Goal: Task Accomplishment & Management: Complete application form

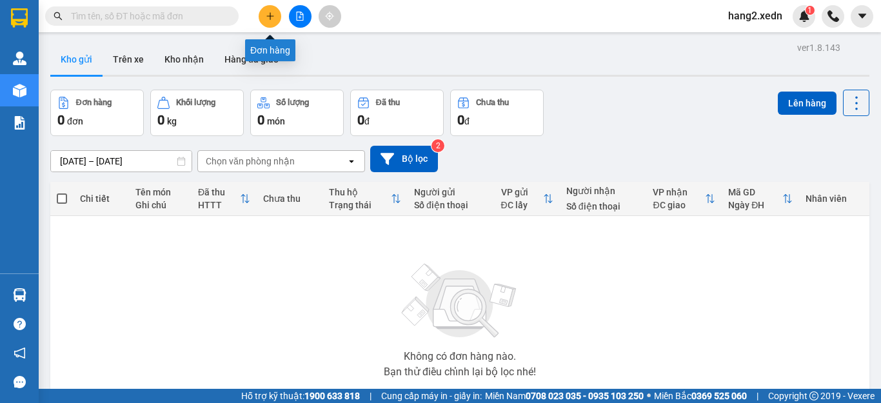
click at [261, 15] on button at bounding box center [270, 16] width 23 height 23
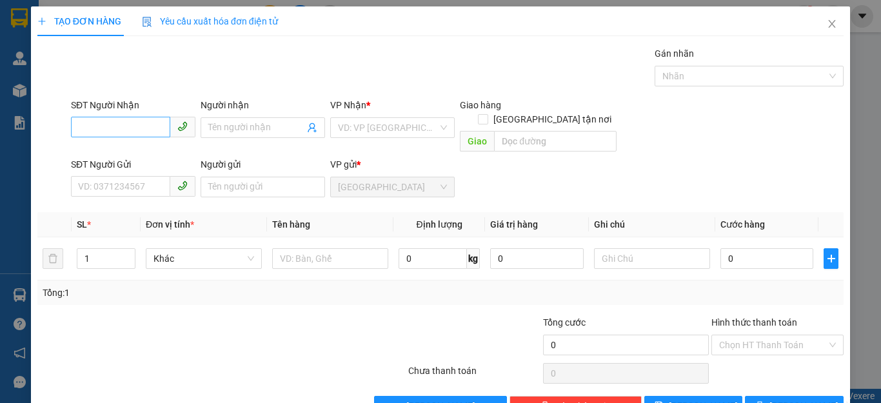
click at [122, 125] on input "SĐT Người Nhận" at bounding box center [120, 127] width 99 height 21
click at [114, 177] on input "SĐT Người Gửi" at bounding box center [120, 186] width 99 height 21
click at [99, 176] on input "0939789" at bounding box center [120, 186] width 99 height 21
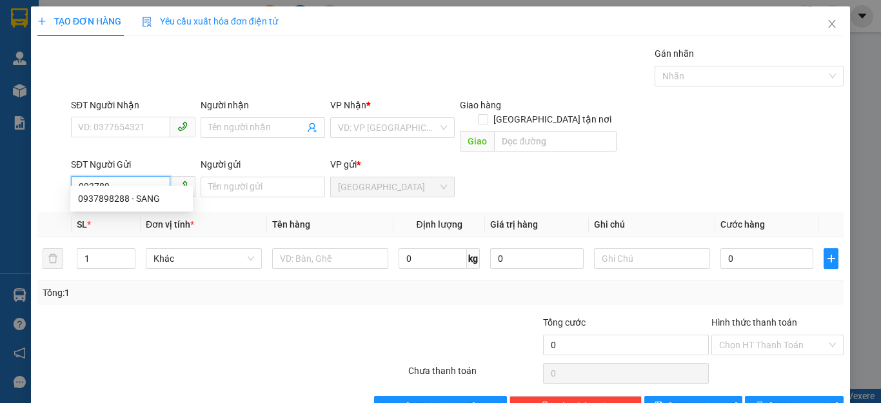
click at [122, 176] on input "093789" at bounding box center [120, 186] width 99 height 21
type input "0937898288"
click at [148, 203] on div "0937898288 - SANG" at bounding box center [131, 199] width 107 height 14
type input "0377552489"
type input "CX HAM TAN"
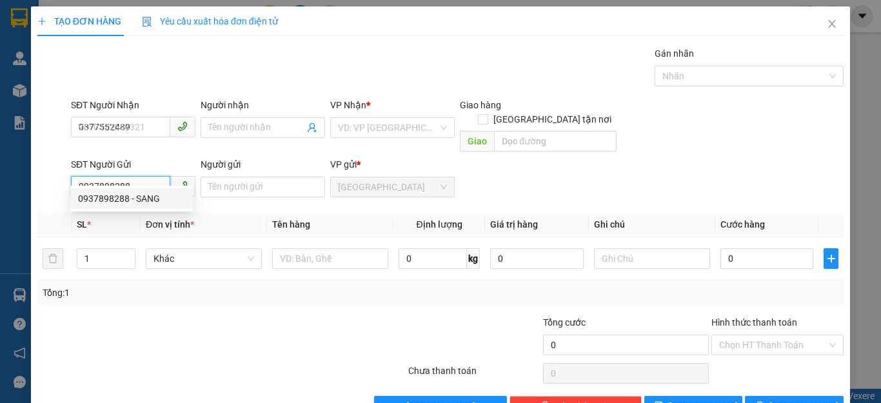
type input "SANG"
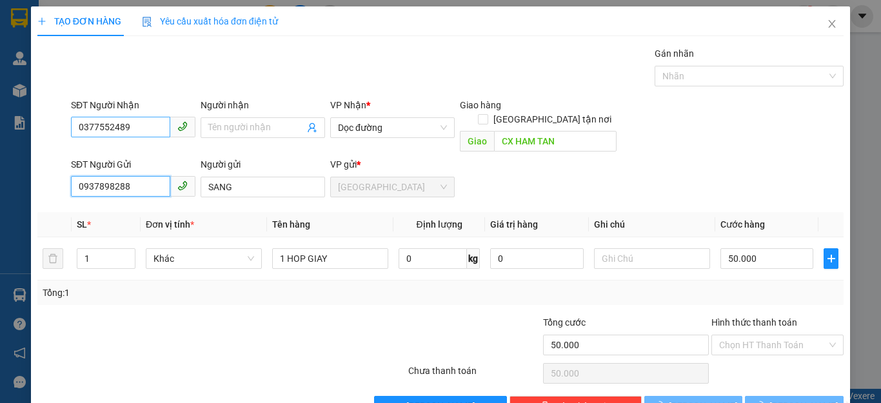
type input "50.000"
type input "0937898288"
click at [151, 126] on input "0377552489" at bounding box center [120, 127] width 99 height 21
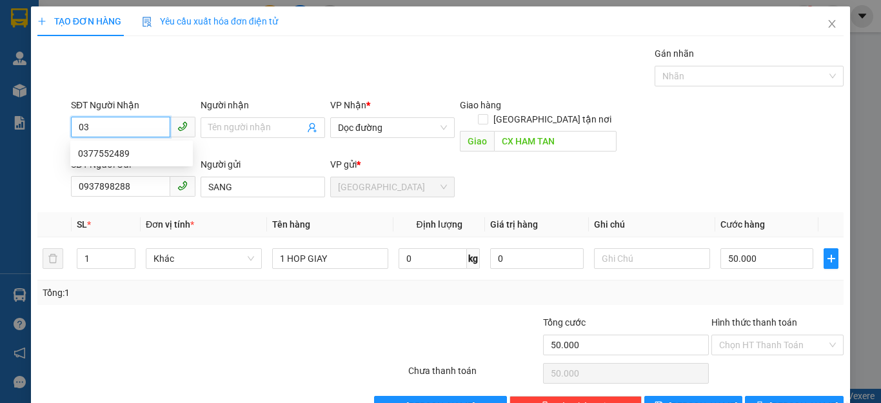
type input "0"
click at [398, 123] on span "Dọc đường" at bounding box center [392, 127] width 109 height 19
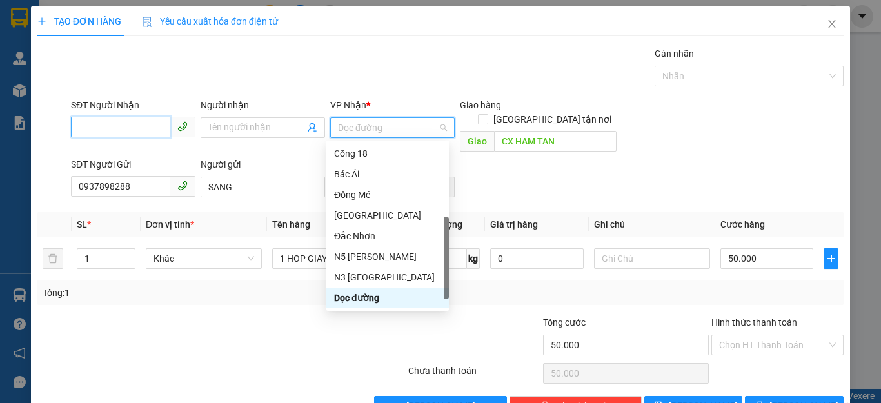
click at [104, 126] on input "SĐT Người Nhận" at bounding box center [120, 127] width 99 height 21
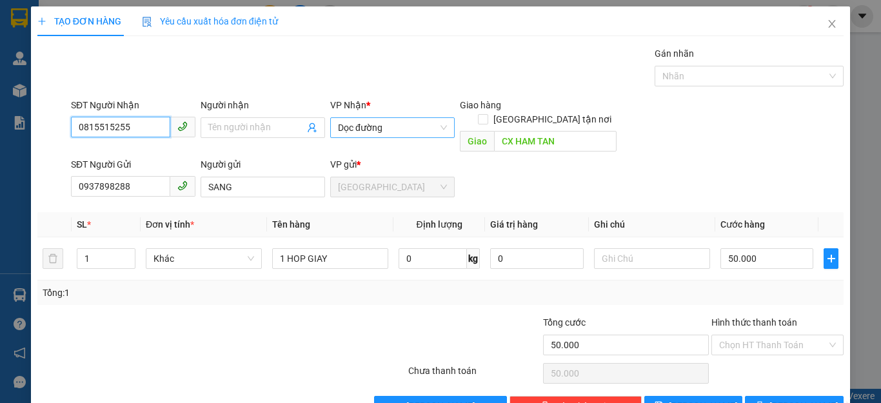
click at [384, 128] on span "Dọc đường" at bounding box center [392, 127] width 109 height 19
type input "0815515255"
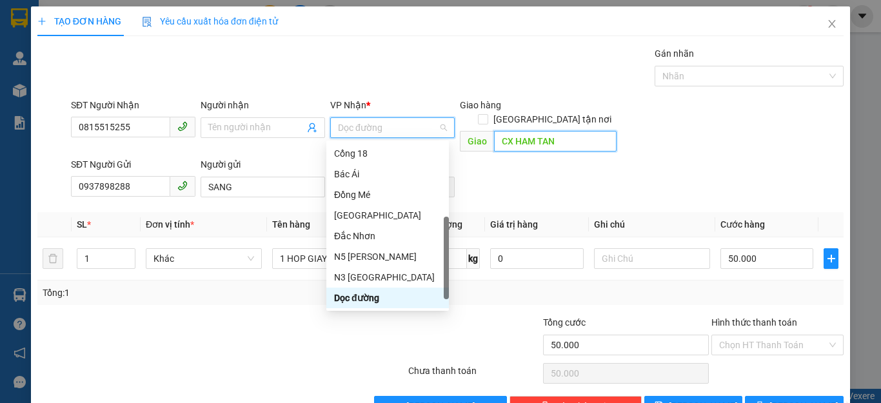
click at [569, 134] on input "CX HAM TAN" at bounding box center [555, 141] width 123 height 21
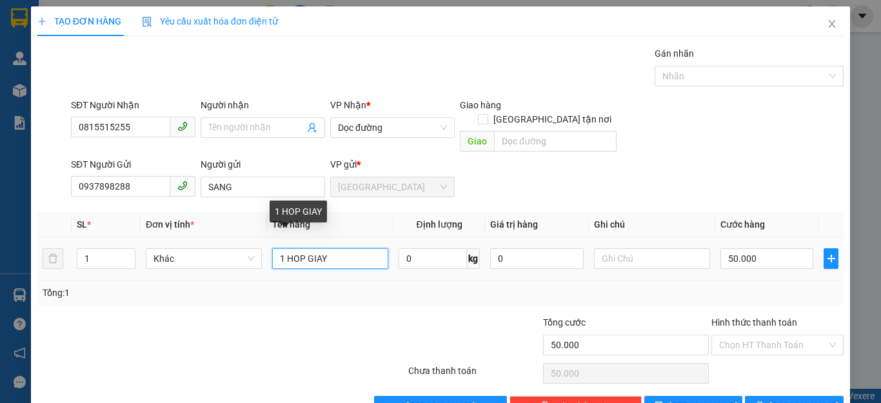
click at [341, 248] on input "1 HOP GIAY" at bounding box center [330, 258] width 116 height 21
type input "1 HOP GIAY NHỎ"
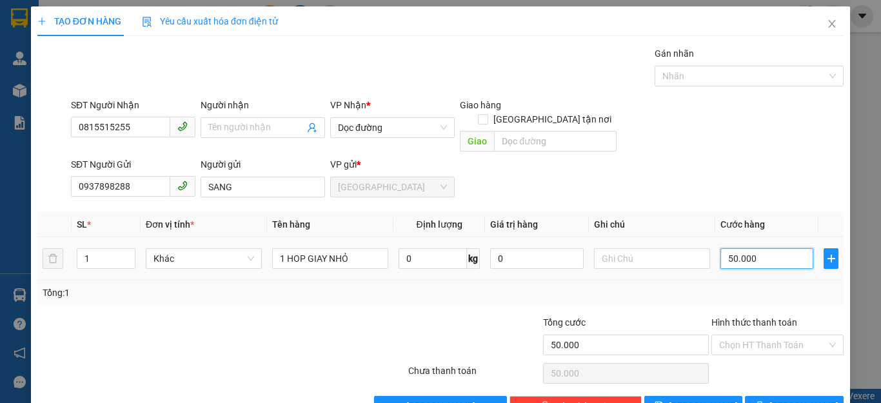
click at [787, 248] on input "50.000" at bounding box center [766, 258] width 93 height 21
type input "3"
type input "30"
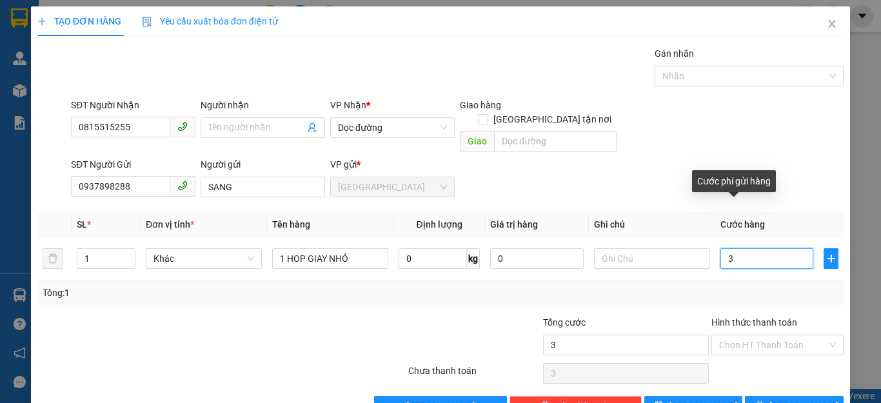
type input "30"
type input "300"
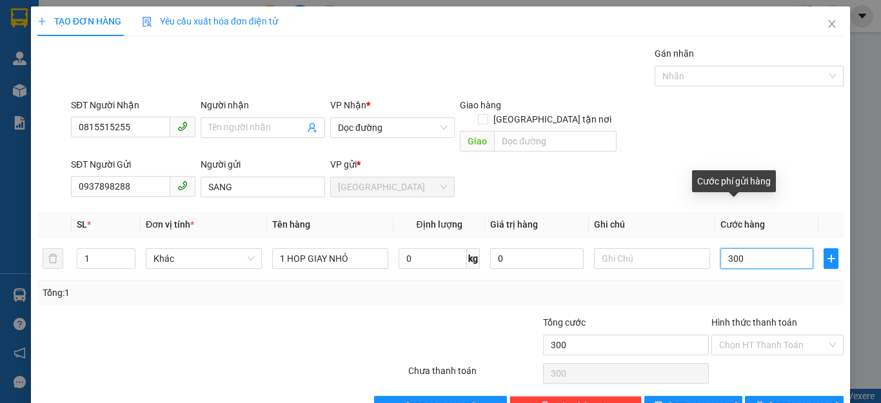
type input "3.000"
type input "30.000"
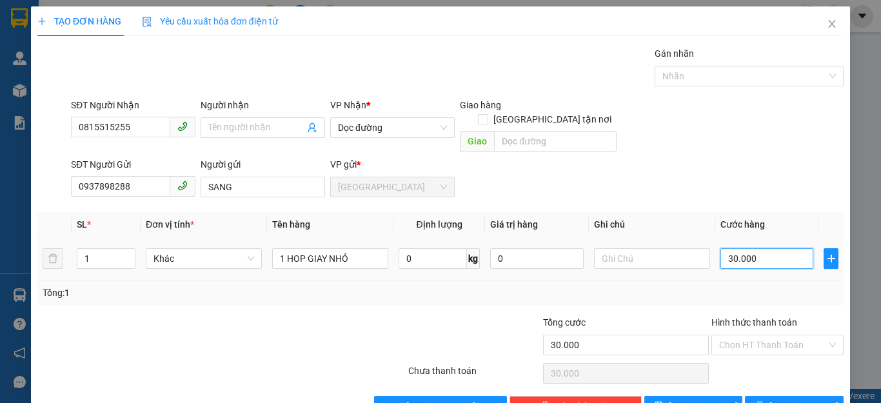
scroll to position [25, 0]
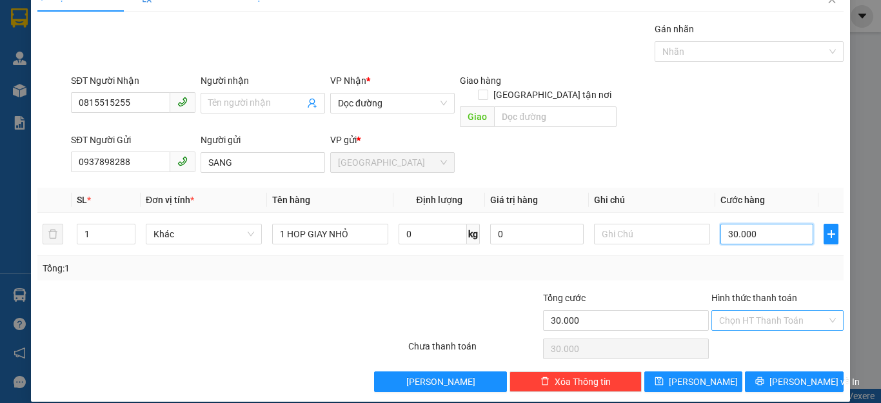
type input "30.000"
click at [737, 311] on input "Hình thức thanh toán" at bounding box center [773, 320] width 108 height 19
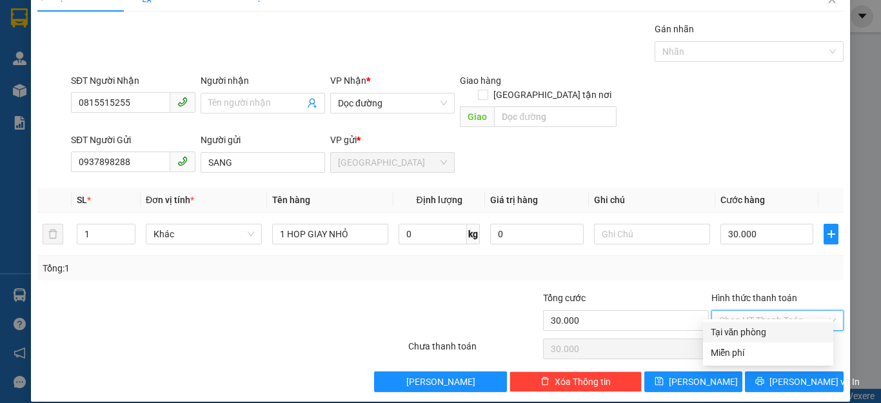
click at [737, 330] on div "Tại văn phòng" at bounding box center [768, 332] width 115 height 14
type input "0"
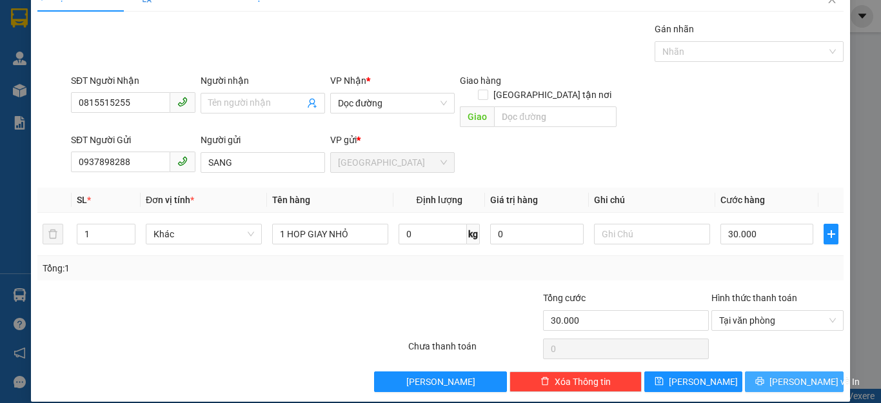
click at [779, 375] on span "[PERSON_NAME] và In" at bounding box center [814, 382] width 90 height 14
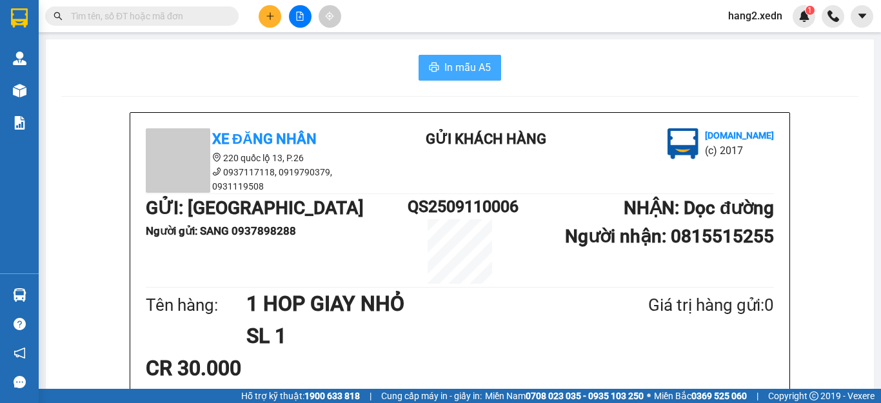
click at [450, 68] on span "In mẫu A5" at bounding box center [467, 67] width 46 height 16
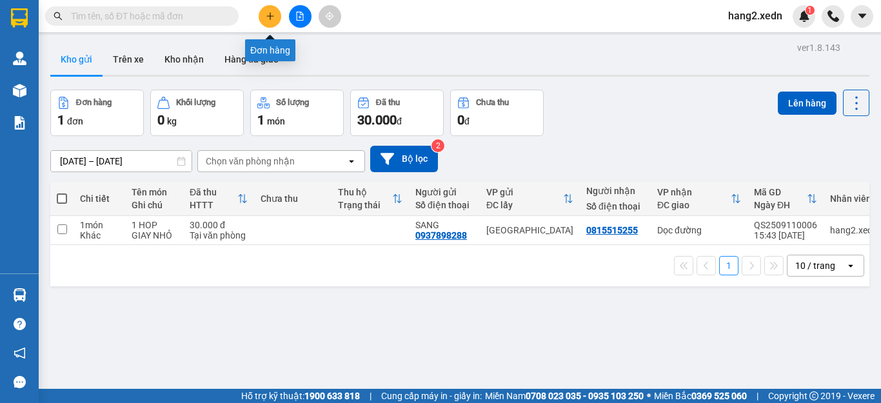
click at [268, 14] on icon "plus" at bounding box center [270, 16] width 9 height 9
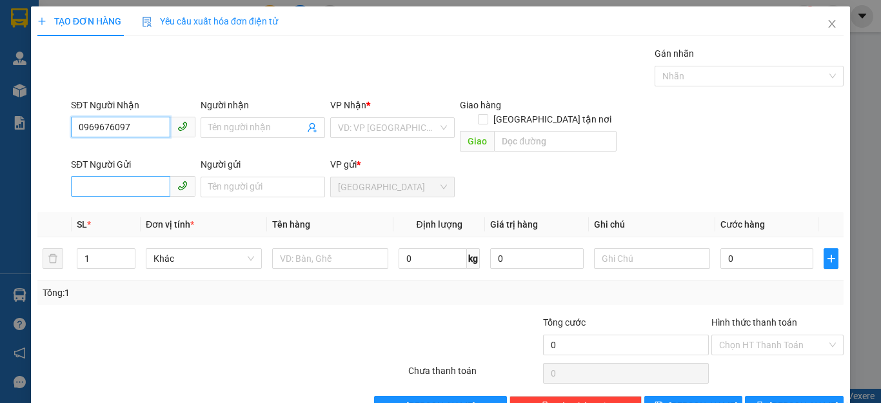
type input "0969676097"
click at [143, 176] on input "SĐT Người Gửi" at bounding box center [120, 186] width 99 height 21
type input "0363043474"
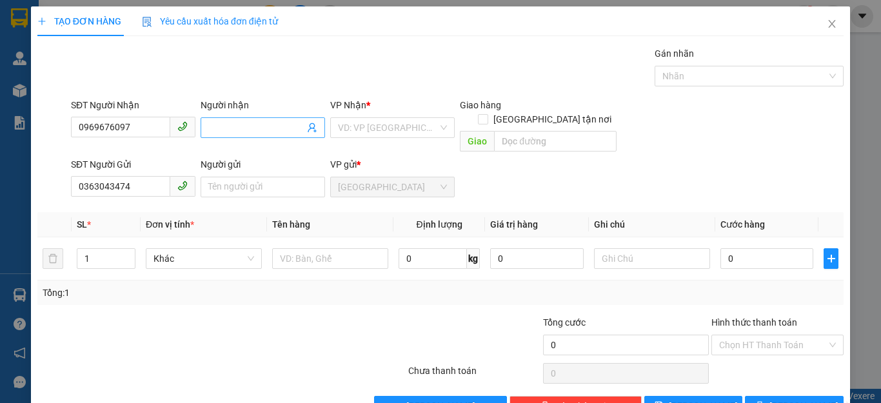
click at [233, 123] on input "Người nhận" at bounding box center [256, 128] width 96 height 14
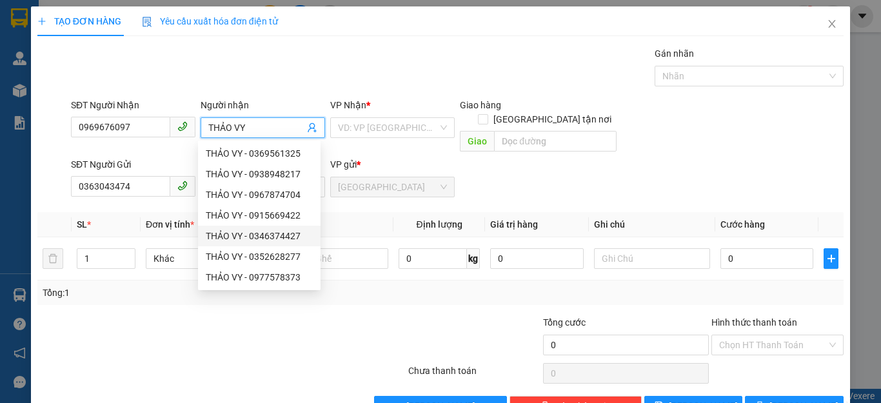
type input "THẢO VY"
drag, startPoint x: 275, startPoint y: 335, endPoint x: 277, endPoint y: 316, distance: 19.4
click at [275, 335] on div at bounding box center [339, 337] width 135 height 45
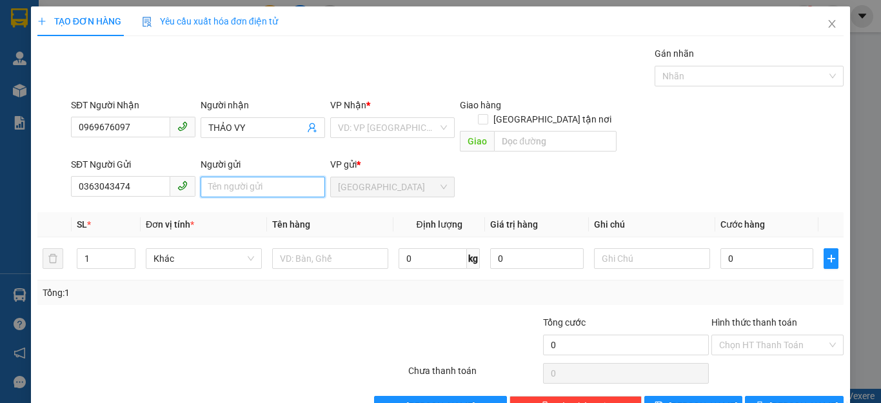
click at [254, 177] on input "Người gửi" at bounding box center [263, 187] width 124 height 21
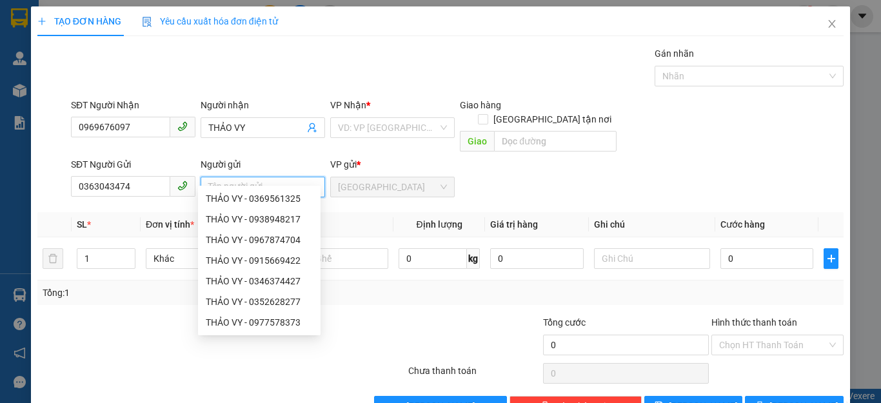
type input "A"
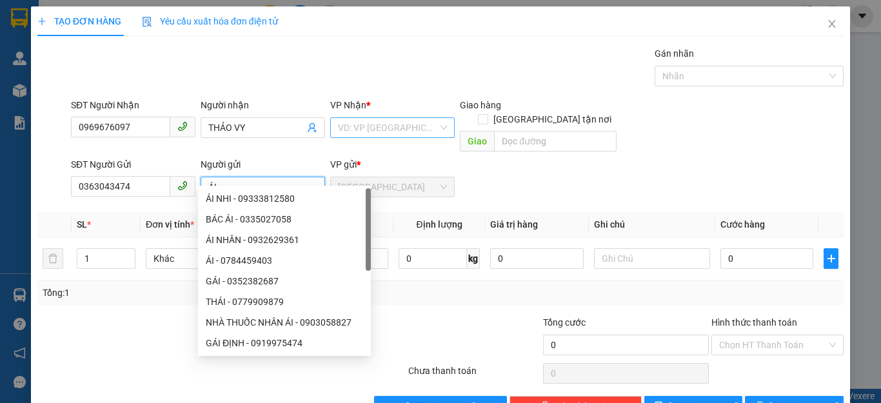
type input "ÁI"
click at [431, 126] on input "search" at bounding box center [388, 127] width 100 height 19
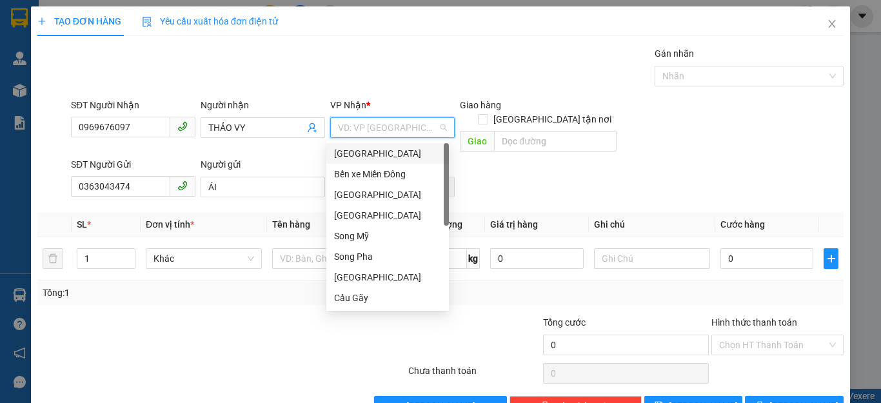
click at [410, 148] on div "[GEOGRAPHIC_DATA]" at bounding box center [387, 153] width 107 height 14
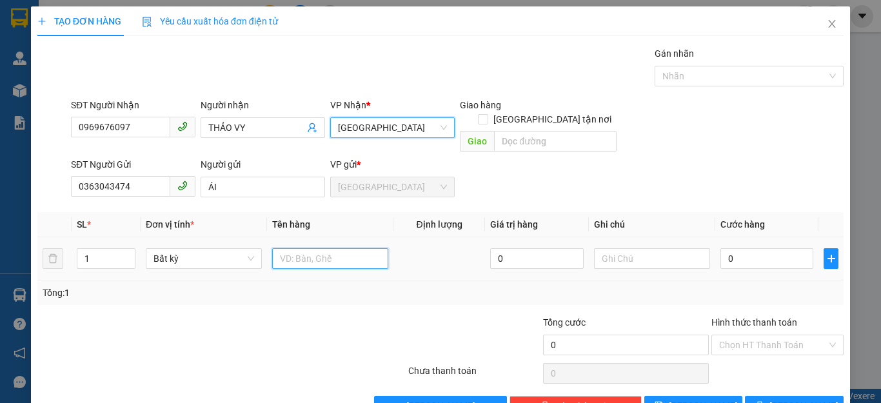
click at [310, 248] on input "text" at bounding box center [330, 258] width 116 height 21
type input "1 HỒ SƠ"
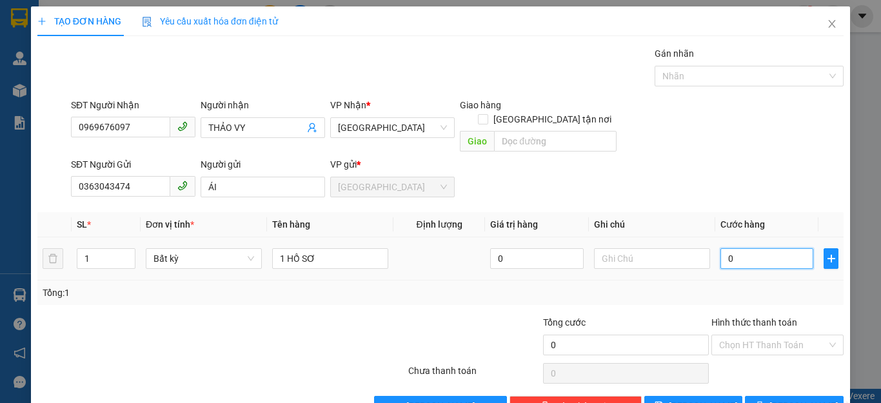
click at [746, 252] on input "0" at bounding box center [766, 258] width 93 height 21
type input "3"
type input "30"
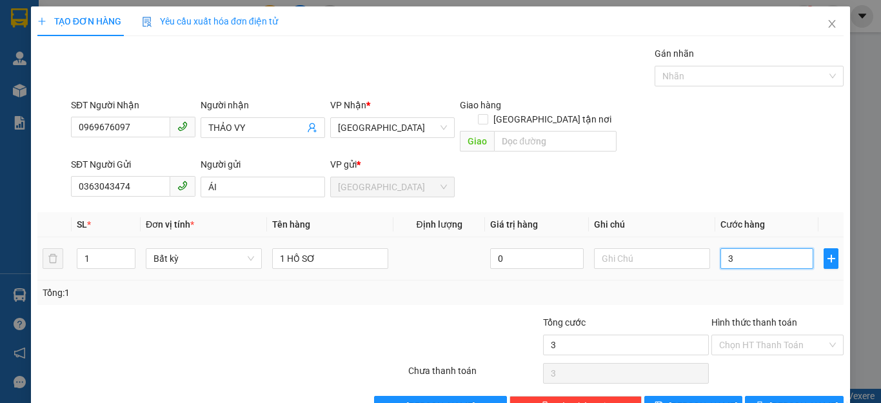
type input "30"
type input "300"
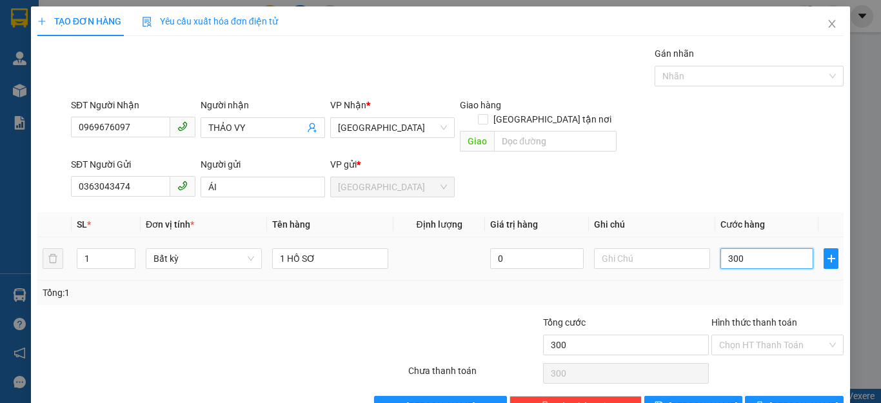
type input "3.000"
type input "30.000"
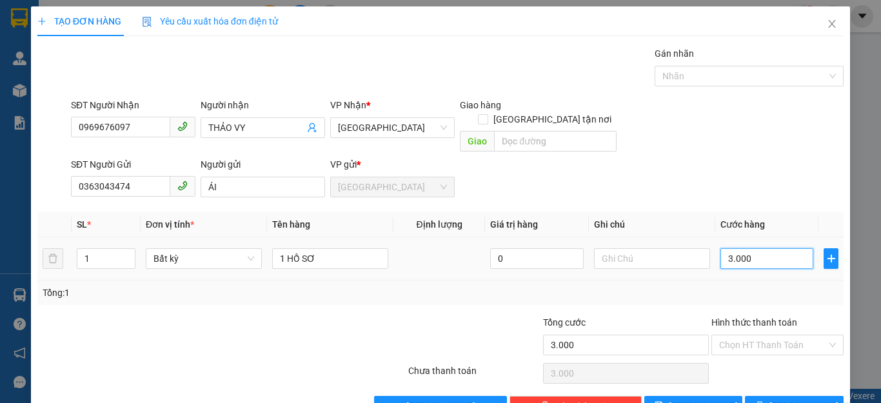
type input "30.000"
click at [726, 335] on input "Hình thức thanh toán" at bounding box center [773, 344] width 108 height 19
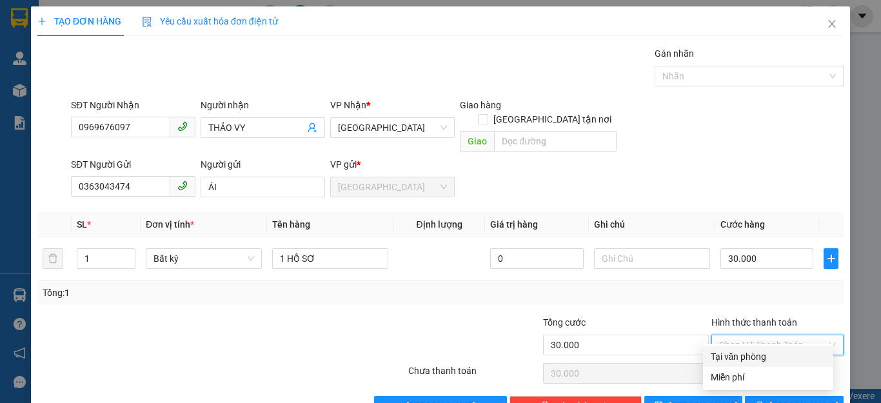
click at [753, 353] on div "Tại văn phòng" at bounding box center [768, 357] width 115 height 14
type input "0"
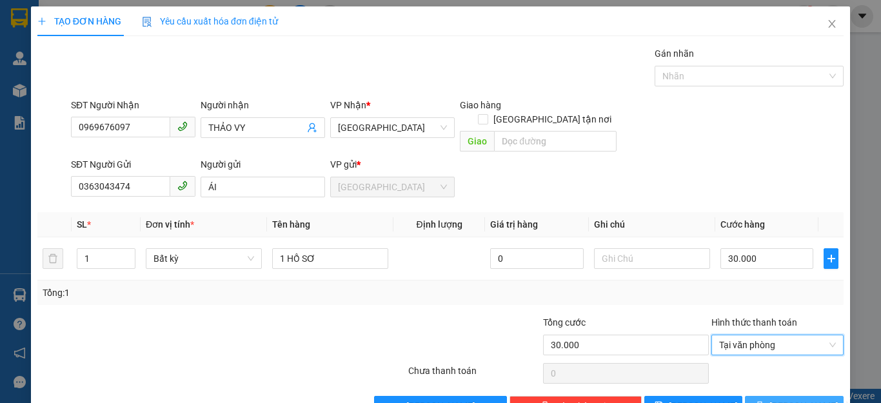
click at [757, 396] on button "[PERSON_NAME] và In" at bounding box center [794, 406] width 99 height 21
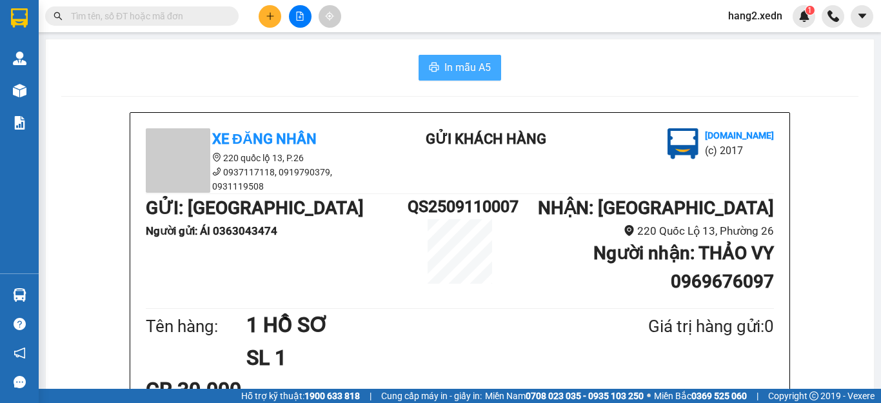
click at [444, 66] on span "In mẫu A5" at bounding box center [467, 67] width 46 height 16
